Goal: Transaction & Acquisition: Obtain resource

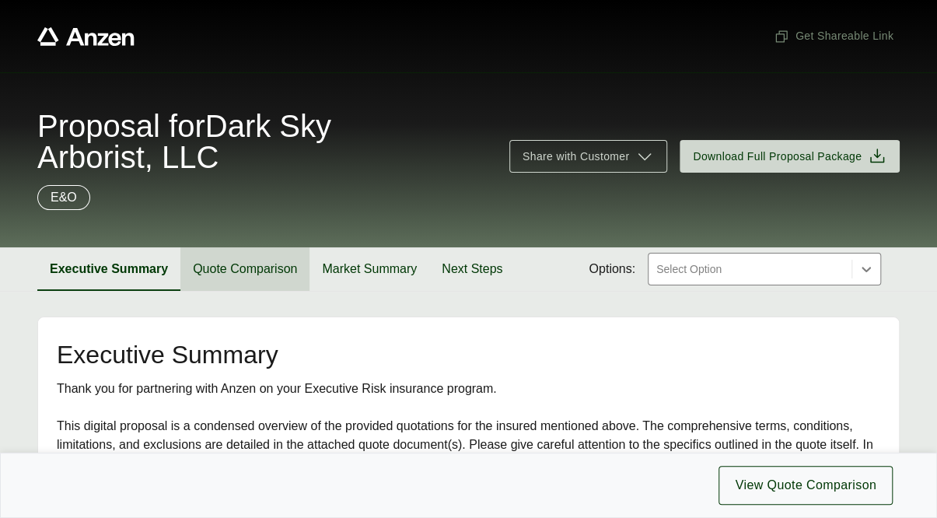
click at [229, 278] on button "Quote Comparison" at bounding box center [244, 269] width 129 height 44
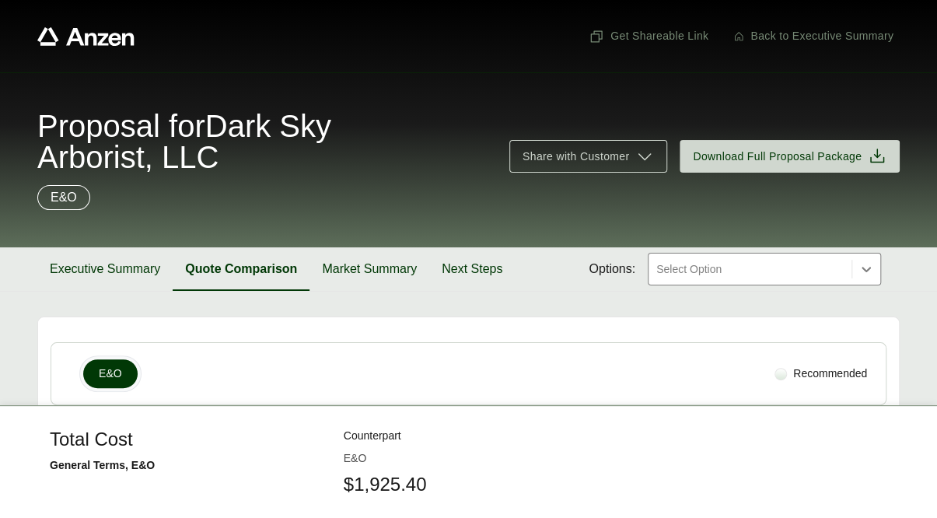
click at [378, 218] on div "Proposal for Dark Sky Arborist, LLC Share with Customer Download Full Proposal …" at bounding box center [468, 159] width 937 height 175
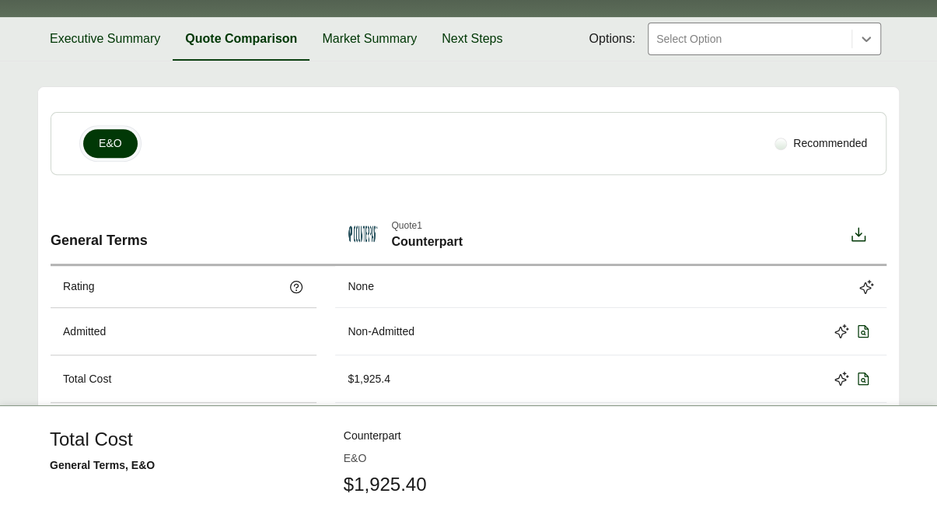
scroll to position [70, 0]
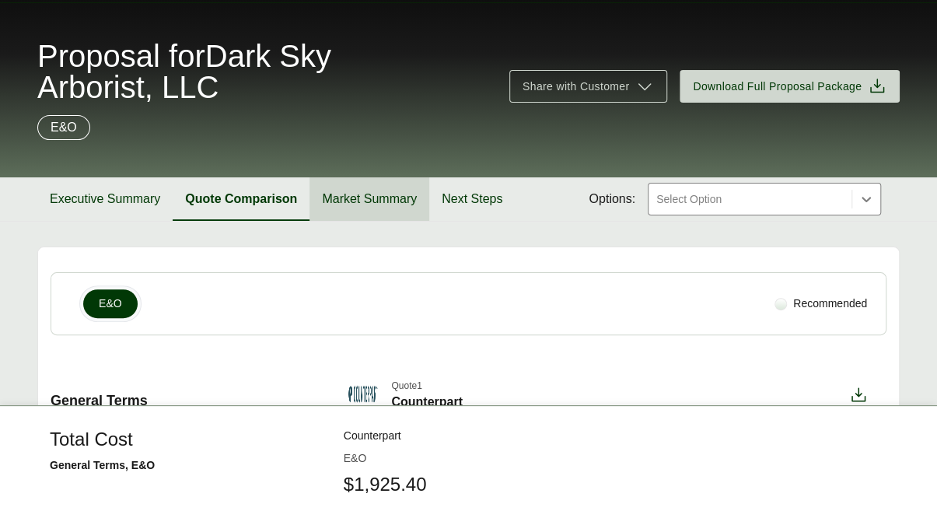
click at [372, 190] on button "Market Summary" at bounding box center [369, 199] width 120 height 44
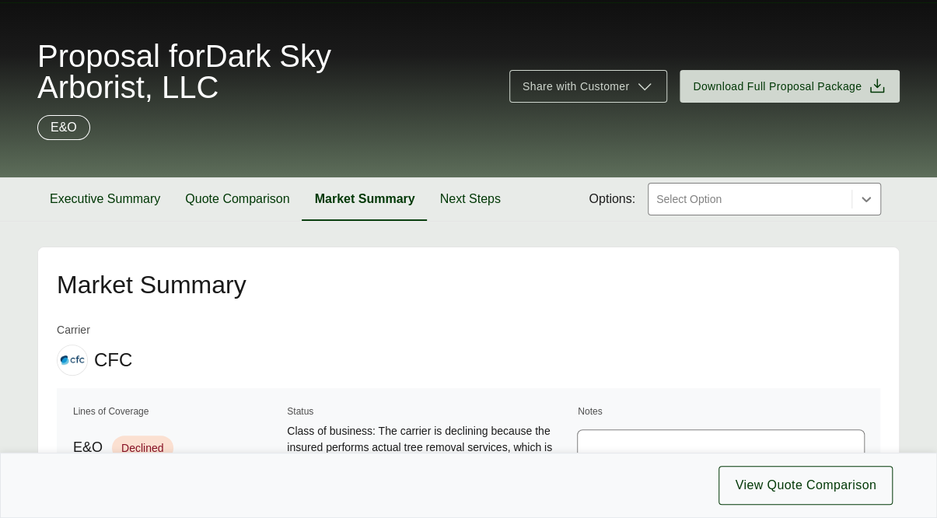
scroll to position [101, 0]
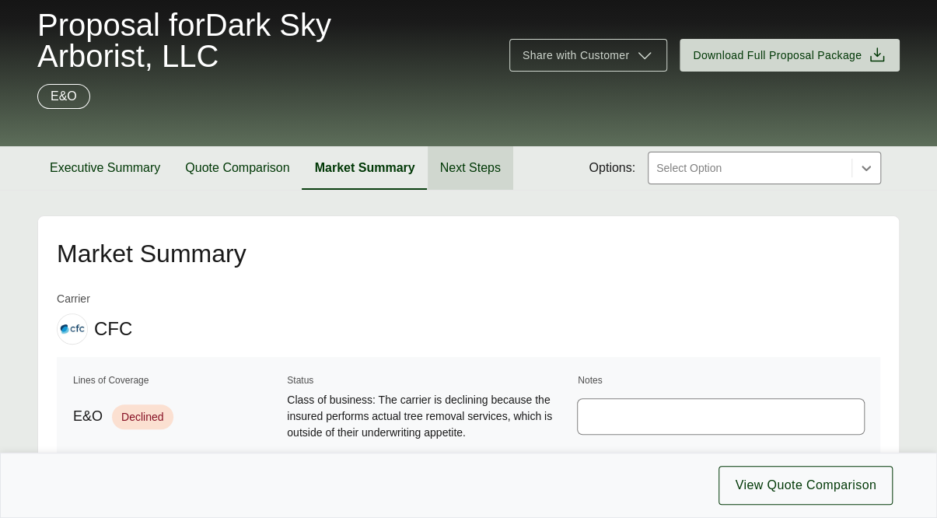
click at [474, 168] on button "Next Steps" at bounding box center [471, 168] width 86 height 44
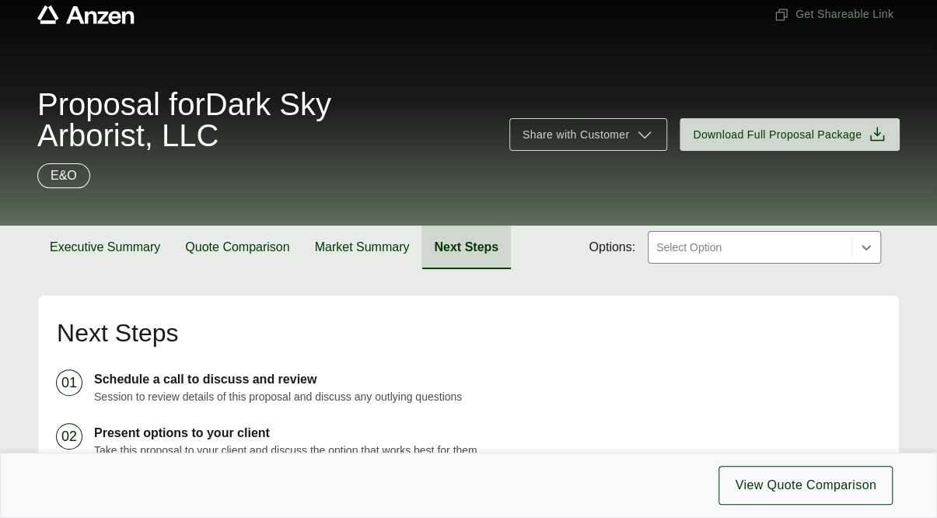
scroll to position [12, 0]
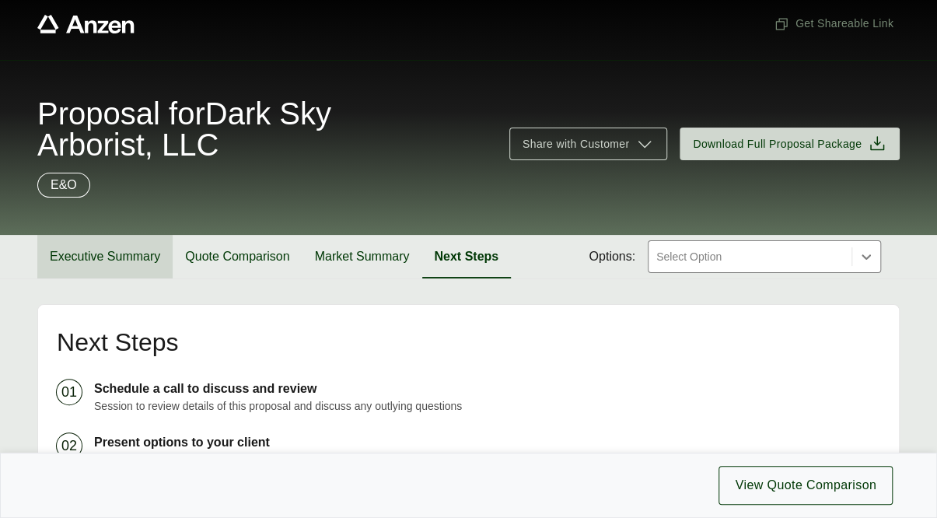
click at [149, 252] on button "Executive Summary" at bounding box center [104, 257] width 135 height 44
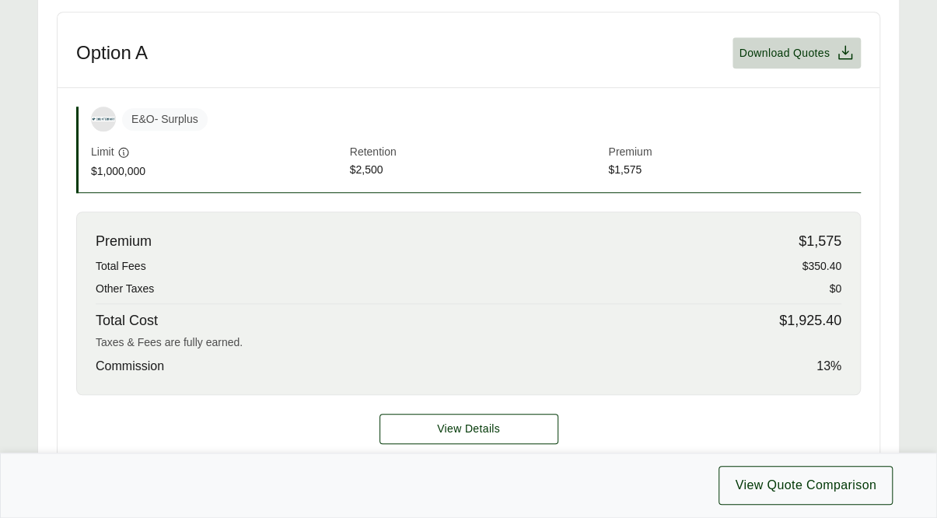
scroll to position [572, 0]
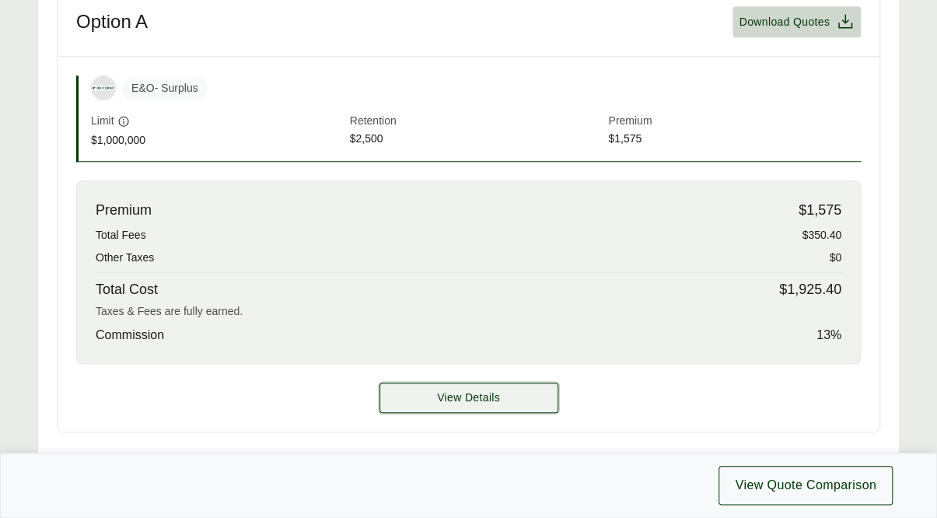
click at [400, 400] on button "View Details" at bounding box center [468, 398] width 179 height 30
click at [420, 394] on button "View Details" at bounding box center [468, 398] width 179 height 30
click at [464, 375] on div "View Details" at bounding box center [469, 398] width 822 height 68
click at [494, 395] on span "View Details" at bounding box center [468, 398] width 63 height 16
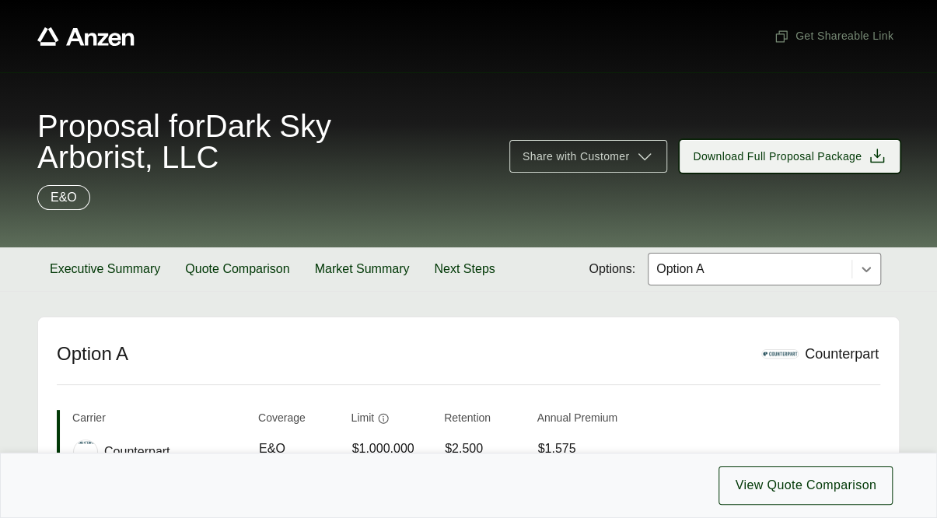
click at [750, 155] on span "Download Full Proposal Package" at bounding box center [777, 157] width 169 height 16
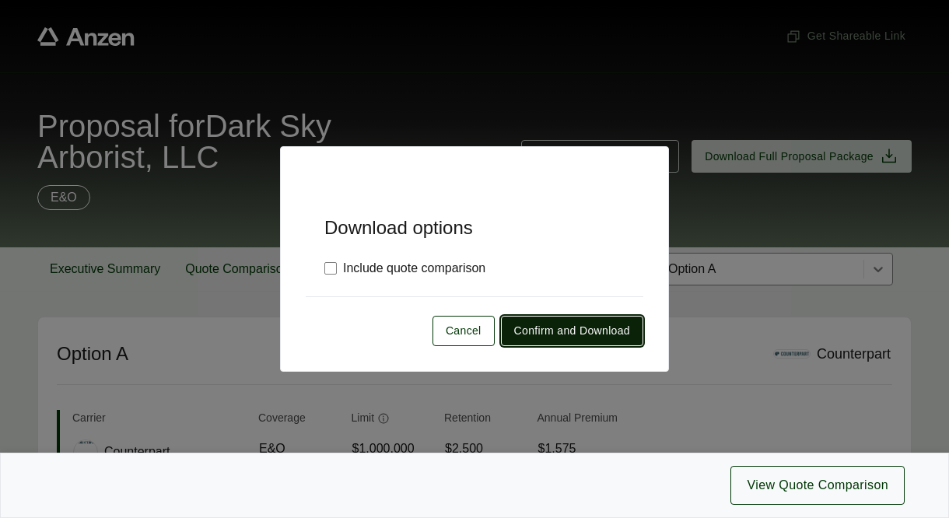
click at [564, 323] on span "Confirm and Download" at bounding box center [572, 331] width 116 height 16
